Goal: Task Accomplishment & Management: Use online tool/utility

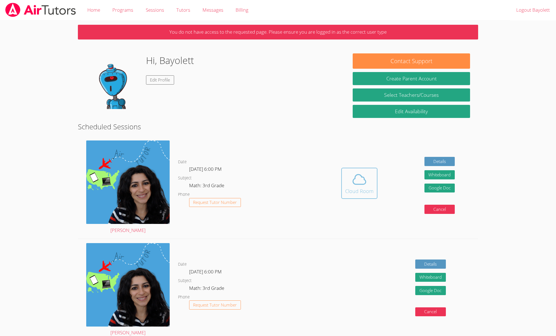
click at [365, 173] on icon at bounding box center [360, 180] width 16 height 16
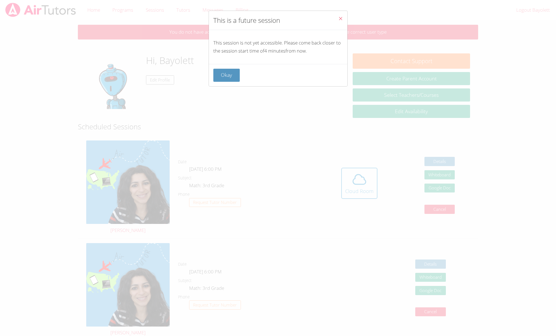
click at [226, 72] on button "Okay" at bounding box center [226, 75] width 27 height 13
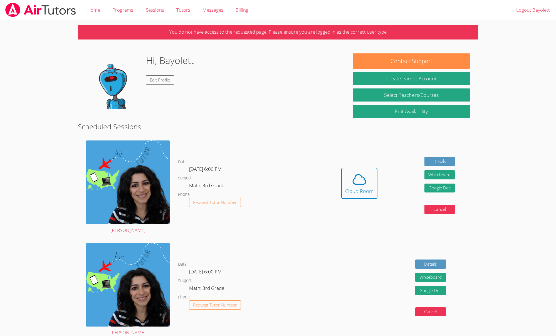
click at [396, 181] on div "Hidden Cloud Room Details Whiteboard Hidden Google Doc Cancel" at bounding box center [398, 187] width 160 height 102
click at [357, 179] on icon at bounding box center [360, 180] width 16 height 16
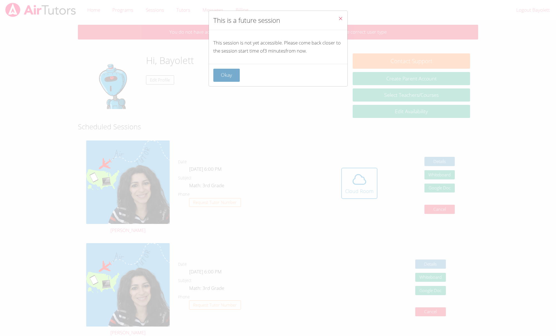
click at [222, 73] on button "Okay" at bounding box center [226, 75] width 27 height 13
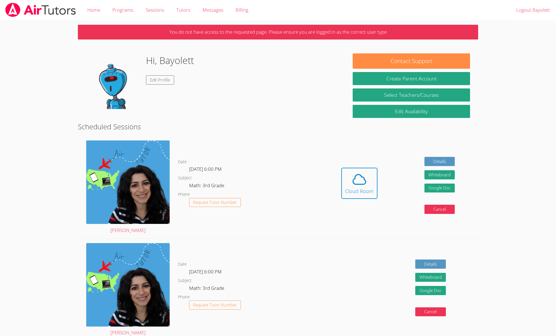
scroll to position [6, 0]
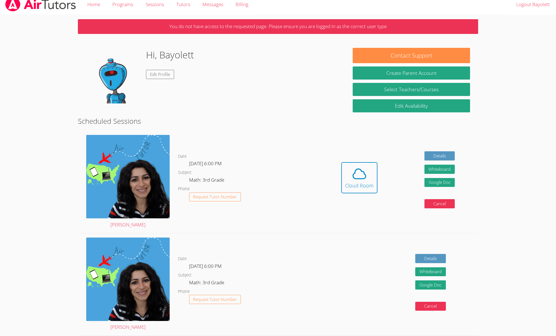
drag, startPoint x: 388, startPoint y: 238, endPoint x: 393, endPoint y: 206, distance: 32.3
click at [391, 235] on div "Details Whiteboard Hidden Google Doc Cancel" at bounding box center [398, 284] width 160 height 102
click at [361, 178] on icon at bounding box center [360, 174] width 16 height 16
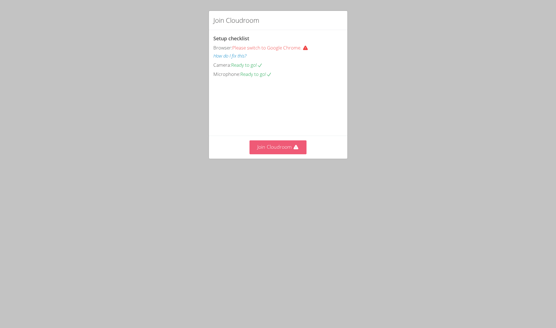
click at [280, 154] on button "Join Cloudroom" at bounding box center [278, 147] width 57 height 14
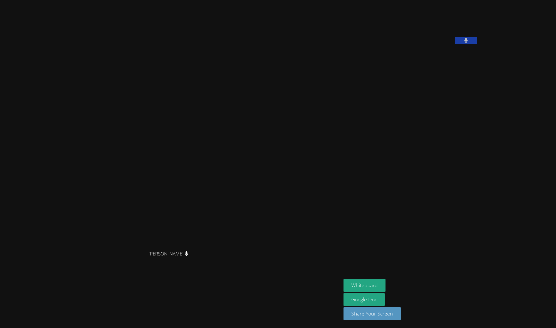
click at [213, 163] on video at bounding box center [170, 152] width 83 height 189
click at [344, 284] on button "Whiteboard" at bounding box center [365, 285] width 42 height 13
